Goal: Task Accomplishment & Management: Use online tool/utility

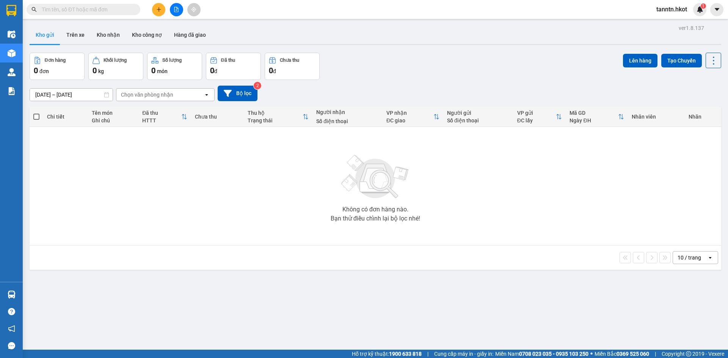
click at [114, 9] on input "text" at bounding box center [86, 9] width 89 height 8
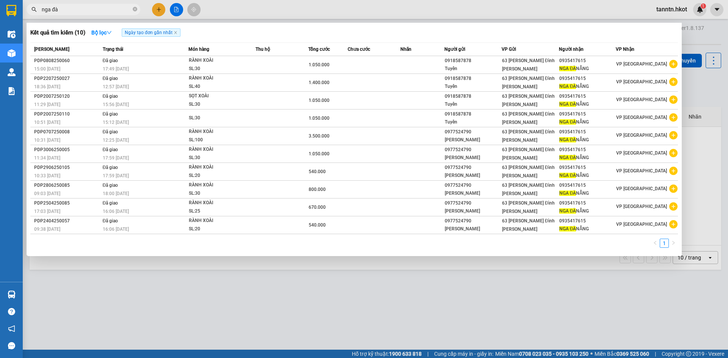
type input "nga đà"
click at [265, 85] on td at bounding box center [282, 83] width 53 height 18
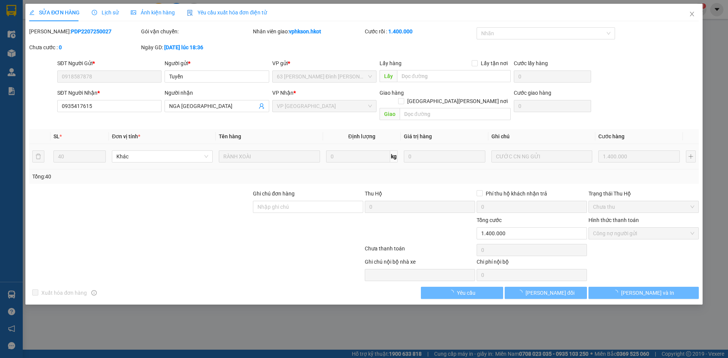
type input "0918587878"
type input "Tuyển"
type input "0935417615"
type input "NGA ĐÀ NẴNG"
type input "1.400.000"
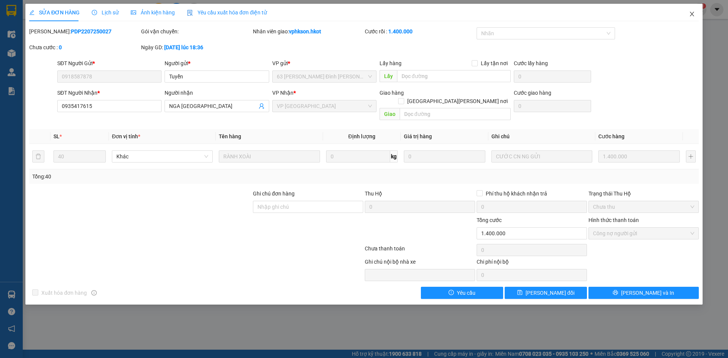
click at [692, 16] on icon "close" at bounding box center [692, 14] width 6 height 6
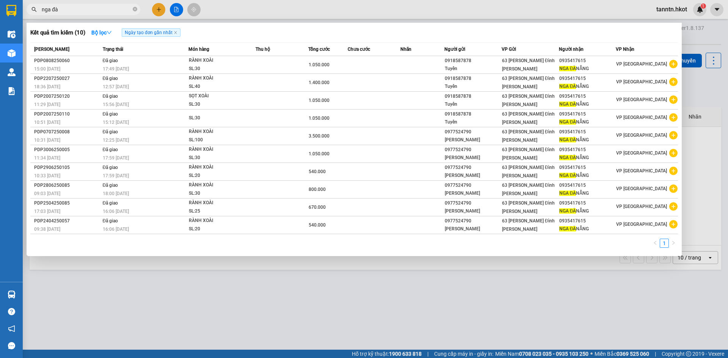
click at [122, 11] on input "nga đà" at bounding box center [86, 9] width 89 height 8
drag, startPoint x: 60, startPoint y: 6, endPoint x: 26, endPoint y: 6, distance: 34.1
click at [26, 6] on div "nga đà" at bounding box center [74, 9] width 148 height 11
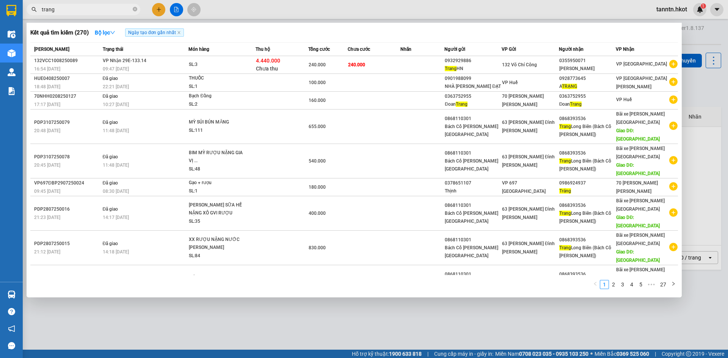
type input "trang"
